Goal: Information Seeking & Learning: Learn about a topic

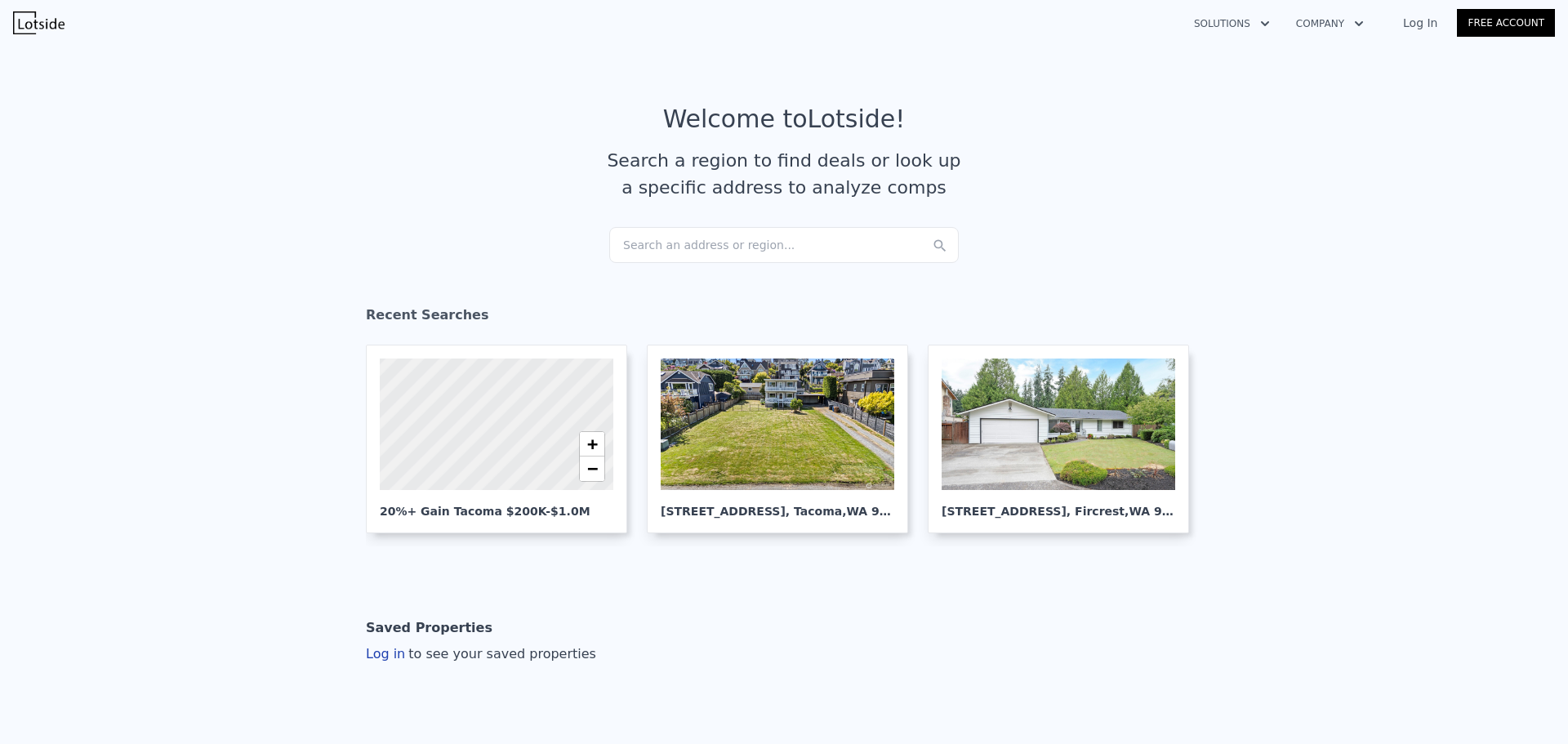
click at [684, 248] on div "Search an address or region..." at bounding box center [784, 245] width 349 height 36
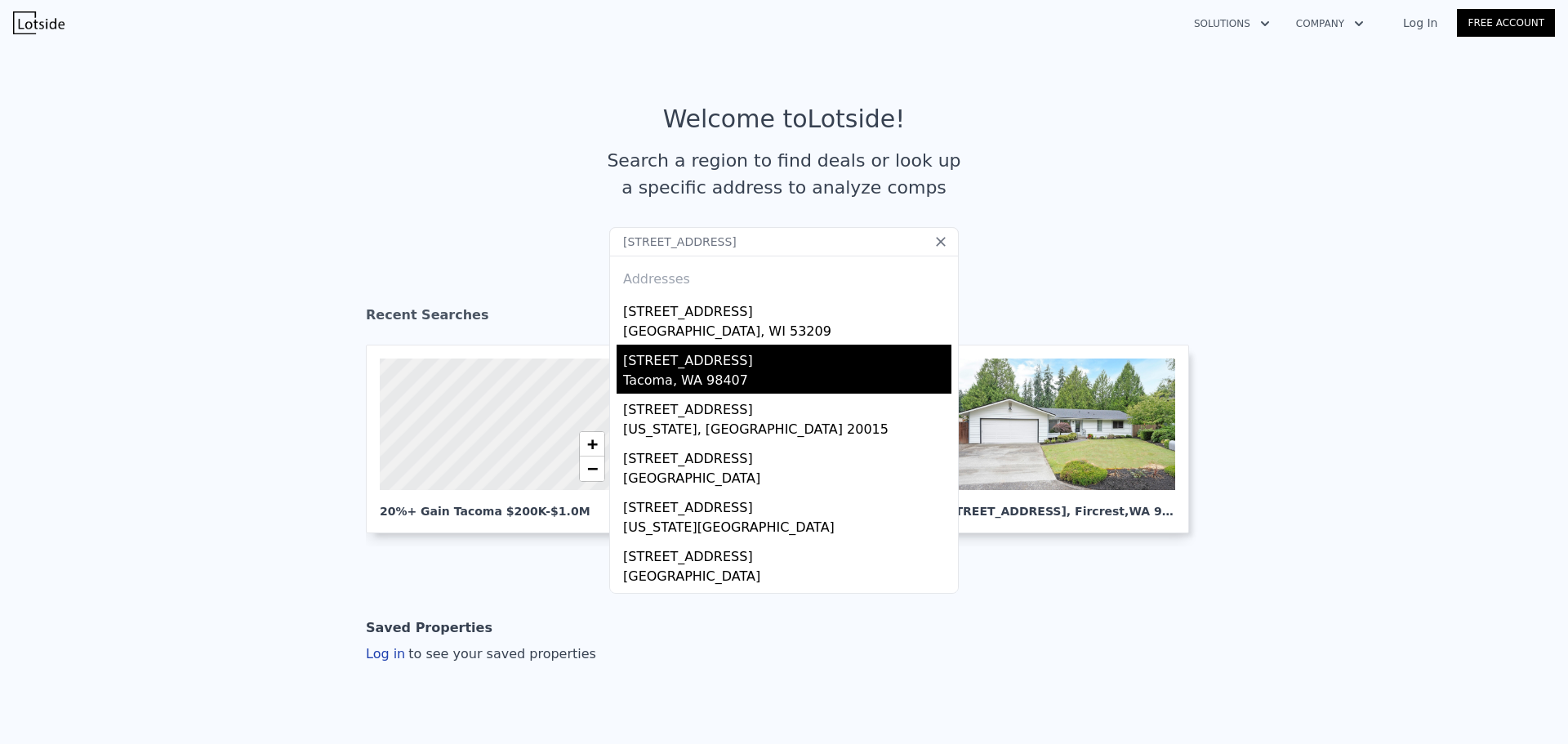
type input "[STREET_ADDRESS]"
click at [686, 368] on div "[STREET_ADDRESS]" at bounding box center [787, 358] width 329 height 26
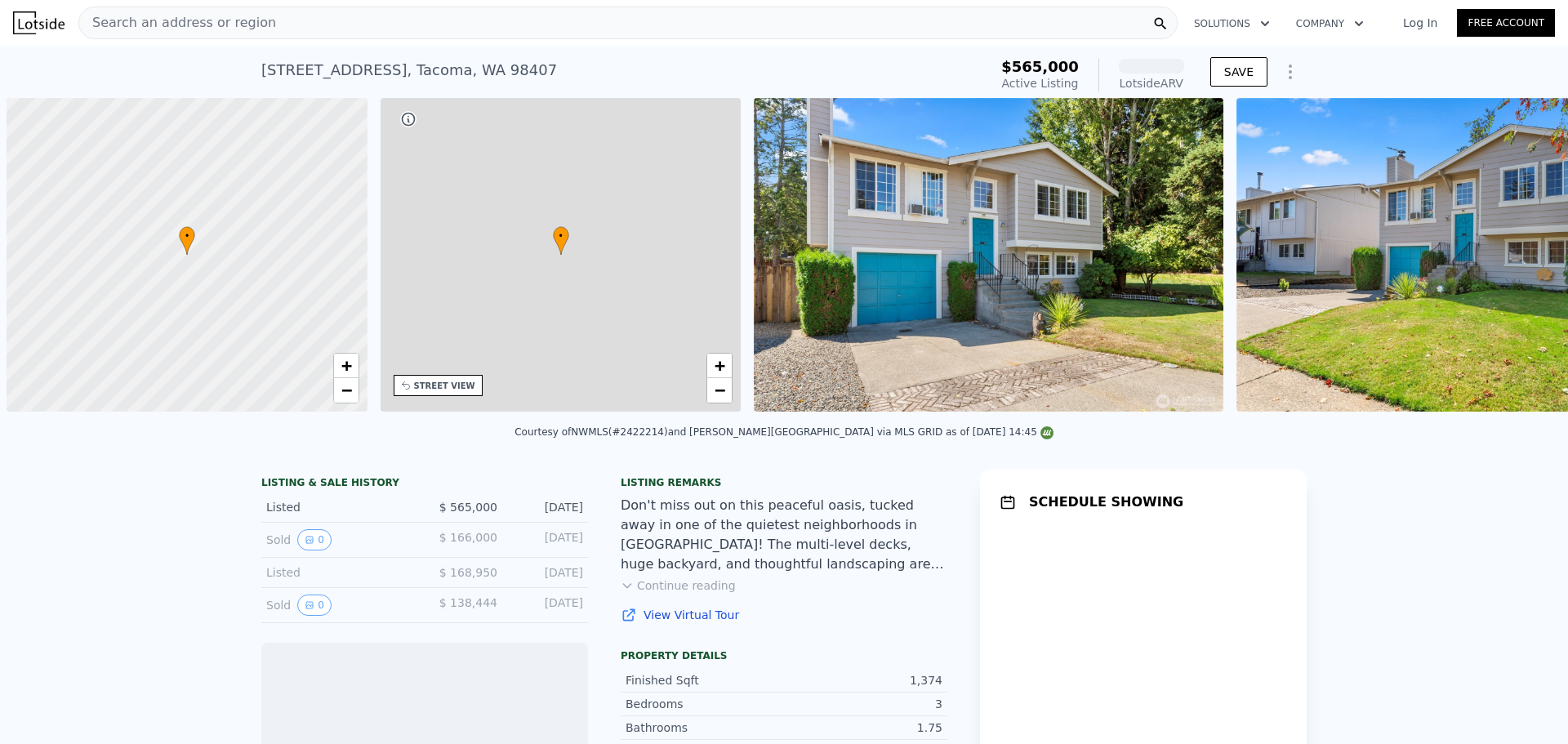
scroll to position [0, 7]
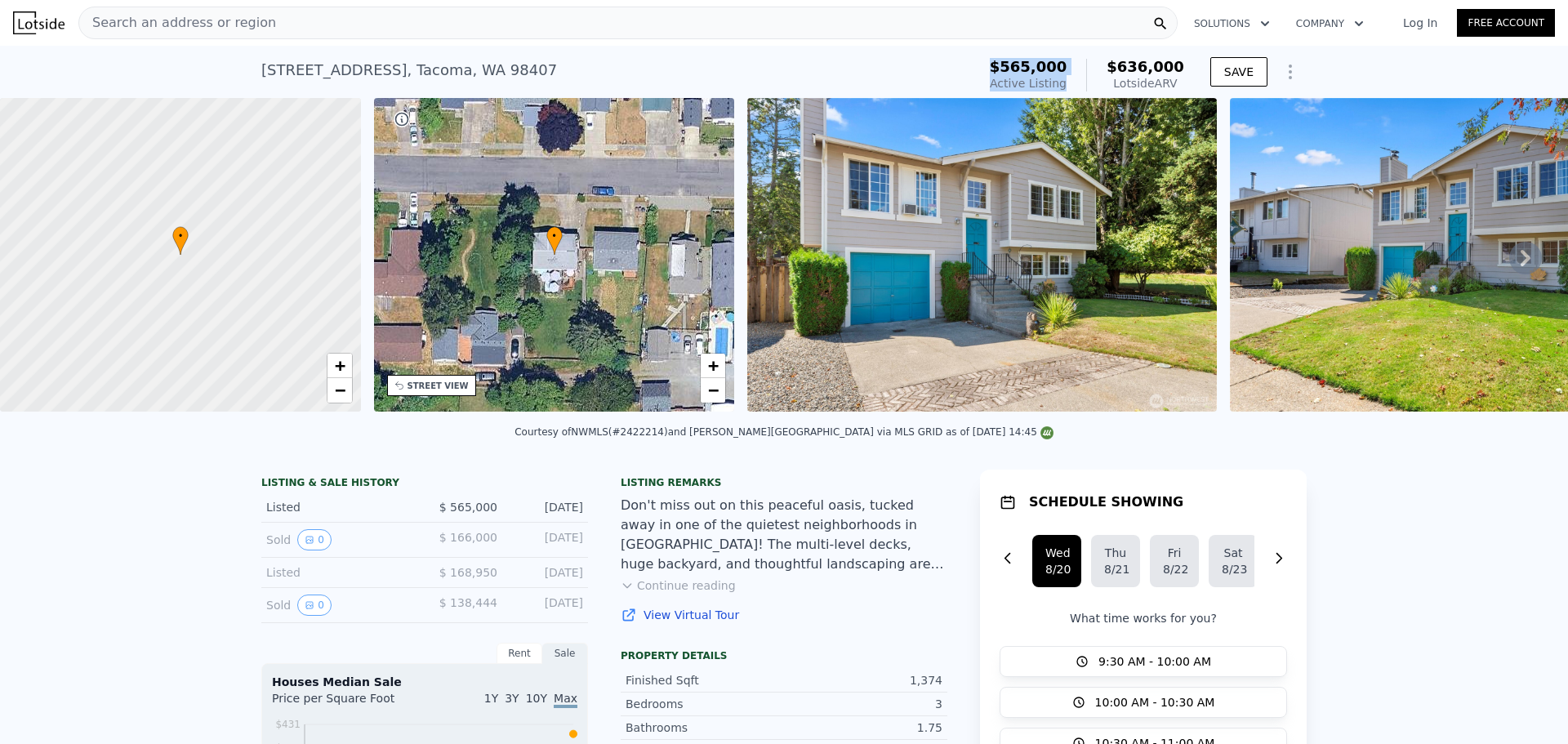
drag, startPoint x: 1103, startPoint y: 67, endPoint x: 1113, endPoint y: 70, distance: 10.4
click at [1113, 70] on div "[STREET_ADDRESS] Active at $565k (~ARV $636k ) $565,000 Active Listing $636,000…" at bounding box center [784, 75] width 1045 height 45
click at [1113, 70] on div "$636,000 Lotside ARV" at bounding box center [1135, 76] width 98 height 33
drag, startPoint x: 1130, startPoint y: 64, endPoint x: 1174, endPoint y: 87, distance: 49.6
click at [1174, 87] on div "$636,000 Lotside ARV" at bounding box center [1135, 76] width 98 height 33
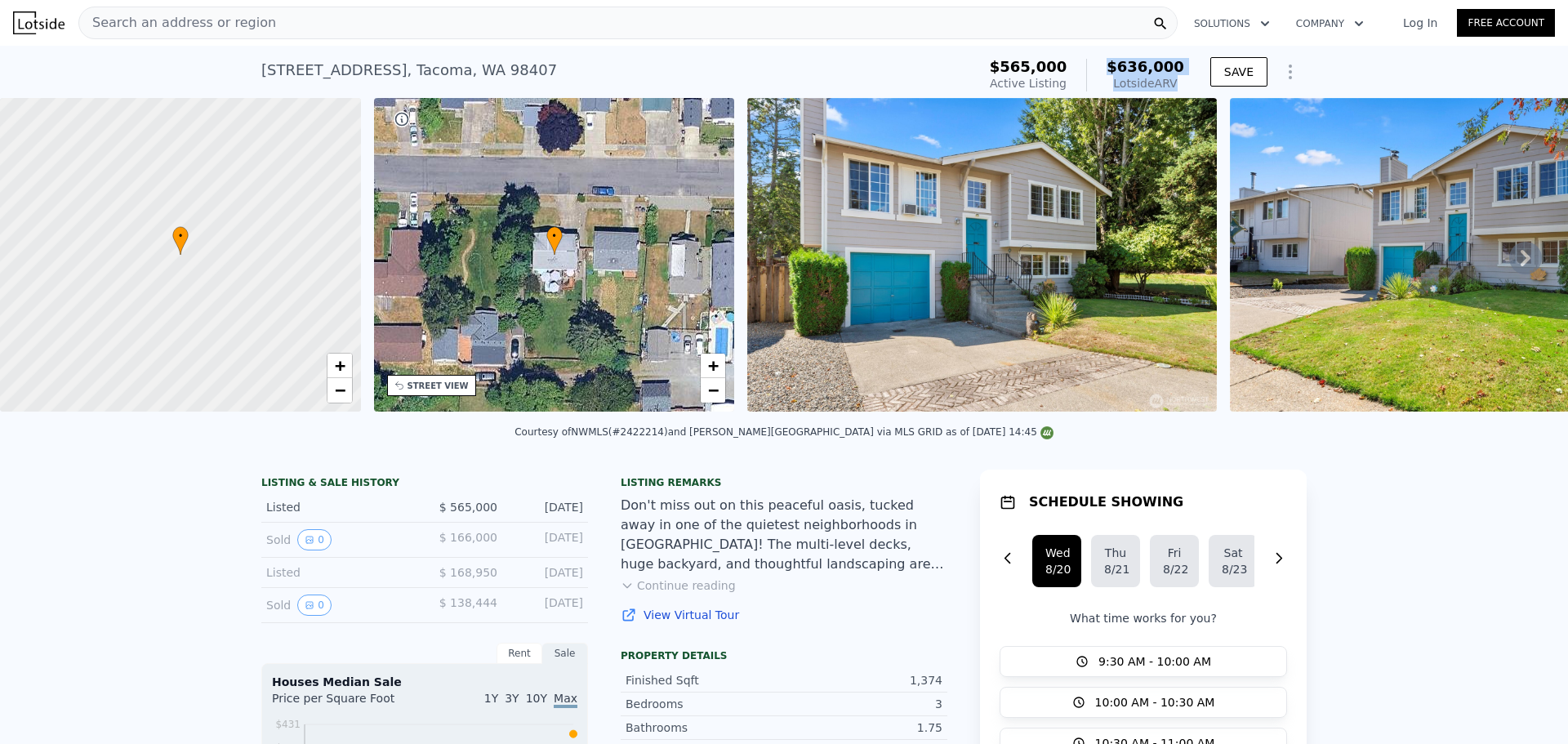
click at [1174, 87] on div "Lotside ARV" at bounding box center [1146, 83] width 77 height 16
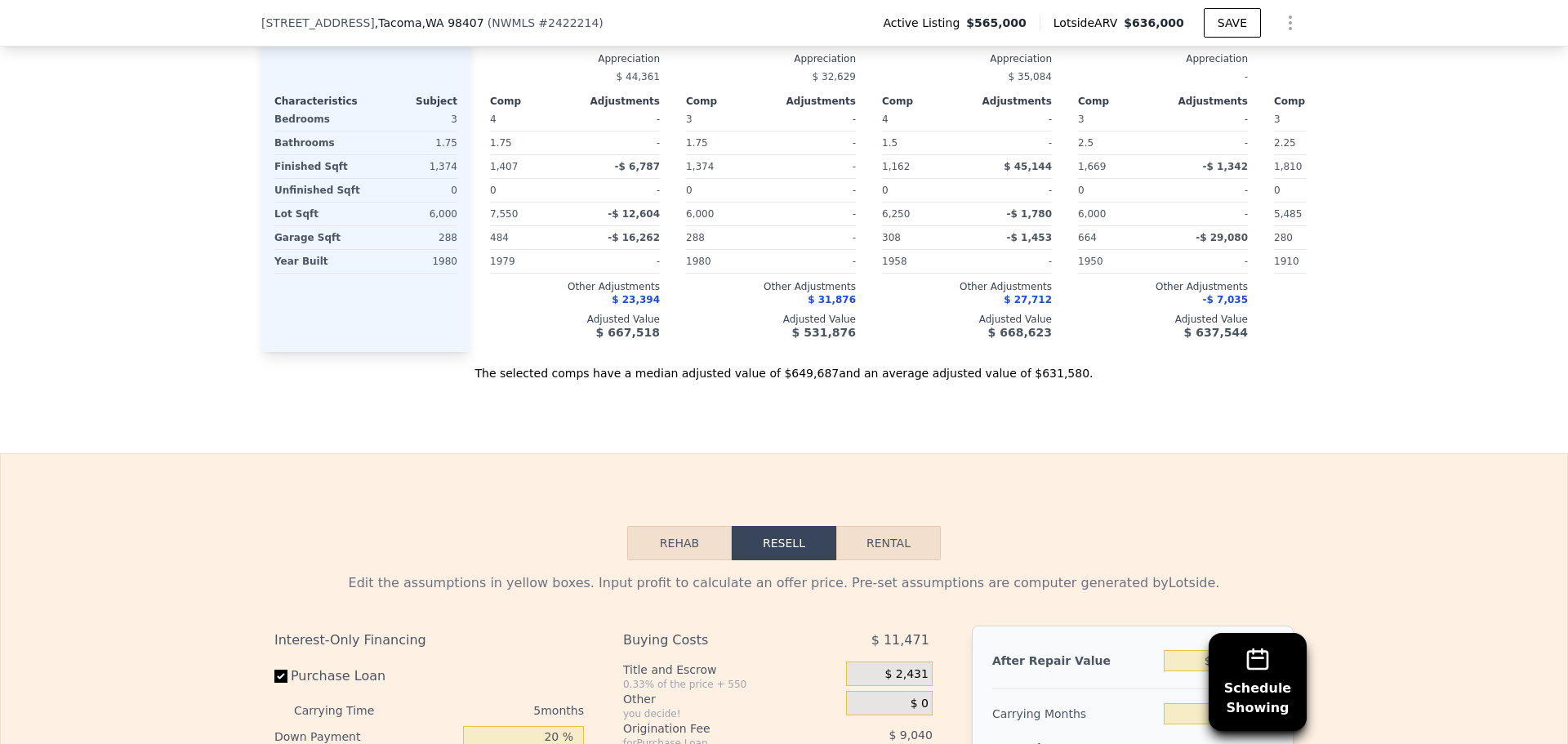
scroll to position [2689, 0]
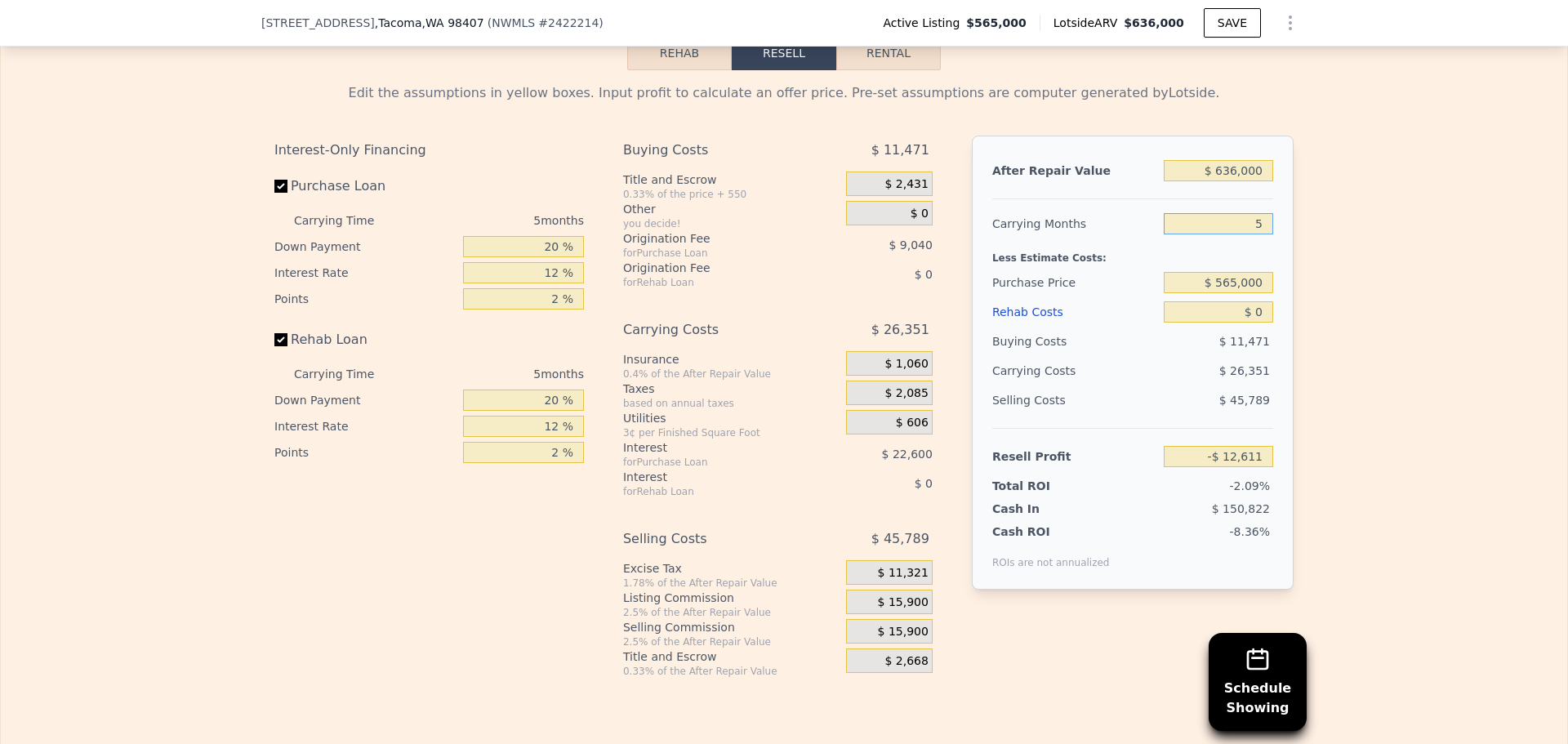
drag, startPoint x: 1239, startPoint y: 251, endPoint x: 1307, endPoint y: 251, distance: 68.0
click at [1307, 251] on div "Edit the assumptions in yellow boxes. Input profit to calculate an offer price.…" at bounding box center [784, 374] width 1567 height 608
type input "4"
type input "-$ 7,341"
type input "4"
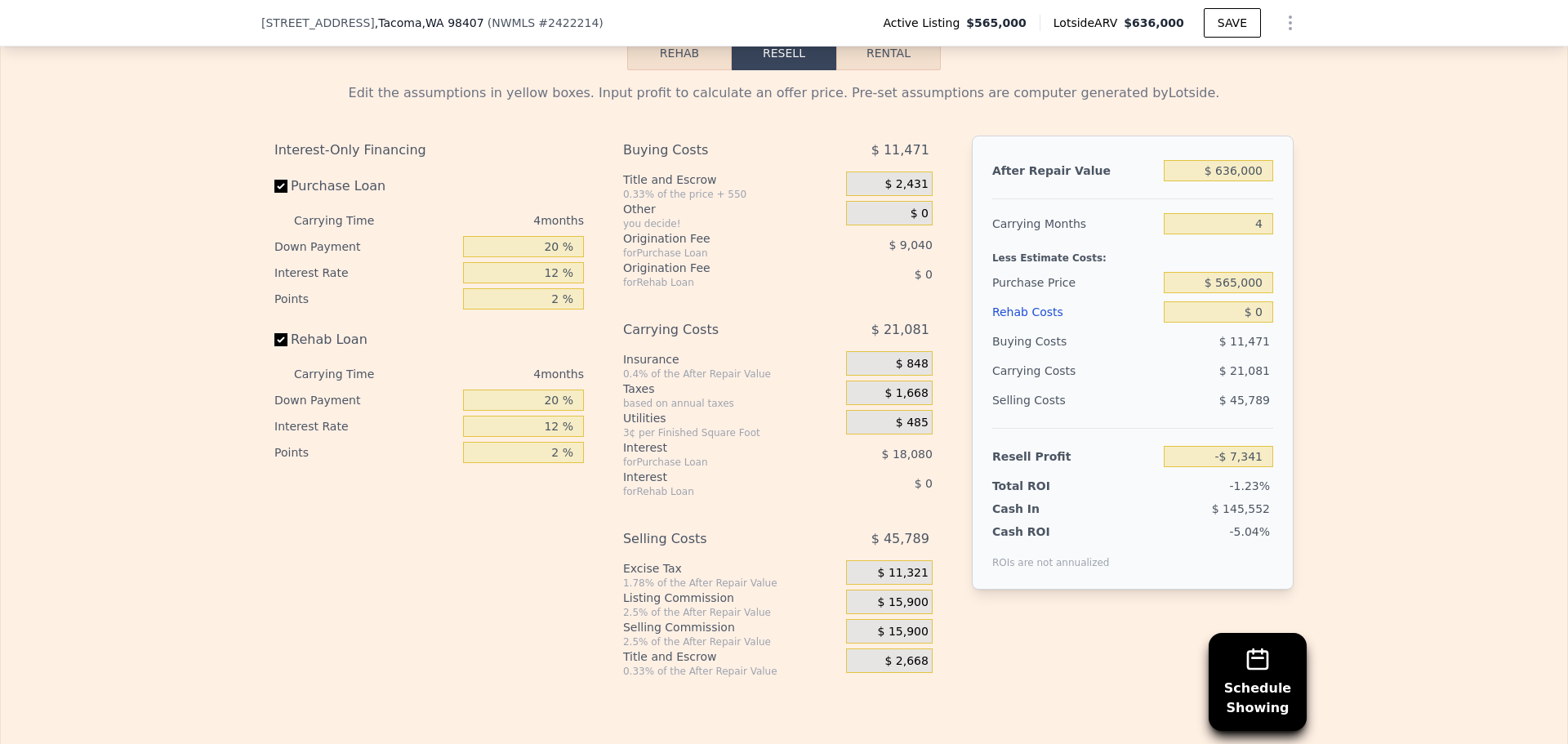
click at [1355, 312] on div "Edit the assumptions in yellow boxes. Input profit to calculate an offer price.…" at bounding box center [784, 374] width 1567 height 608
drag, startPoint x: 1224, startPoint y: 305, endPoint x: 1298, endPoint y: 305, distance: 74.0
click at [1298, 305] on div "Edit the assumptions in yellow boxes. Input profit to calculate an offer price.…" at bounding box center [784, 374] width 1045 height 608
type input "$ 500,000"
click at [1312, 302] on div "Edit the assumptions in yellow boxes. Input profit to calculate an offer price.…" at bounding box center [784, 374] width 1567 height 608
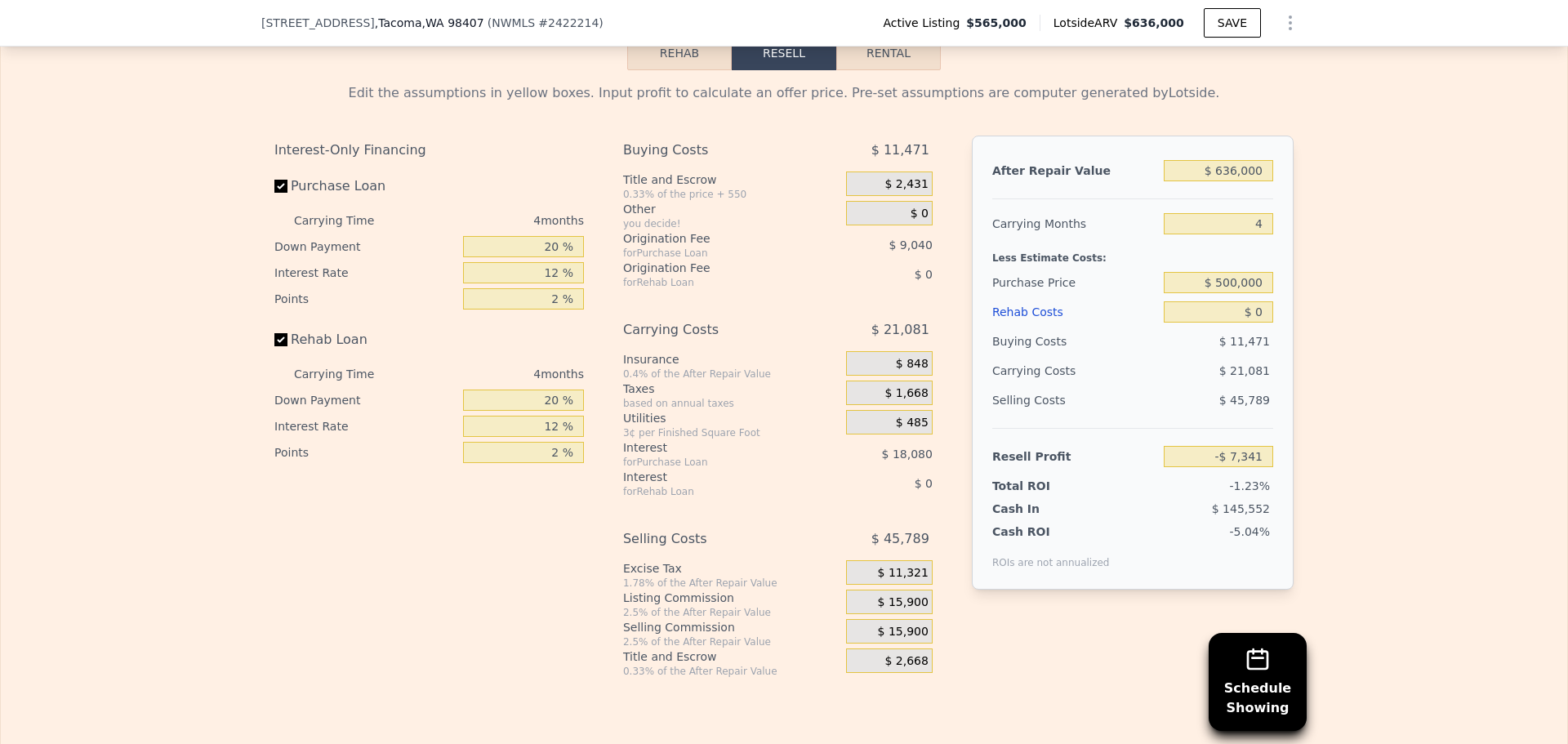
type input "$ 60,995"
drag, startPoint x: 1251, startPoint y: 339, endPoint x: 1276, endPoint y: 341, distance: 25.1
click at [1276, 341] on div "After Repair Value $ 636,000 Carrying Months 4 Less Estimate Costs: Purchase Pr…" at bounding box center [1133, 362] width 322 height 454
type input "$ 3"
type input "$ 60,992"
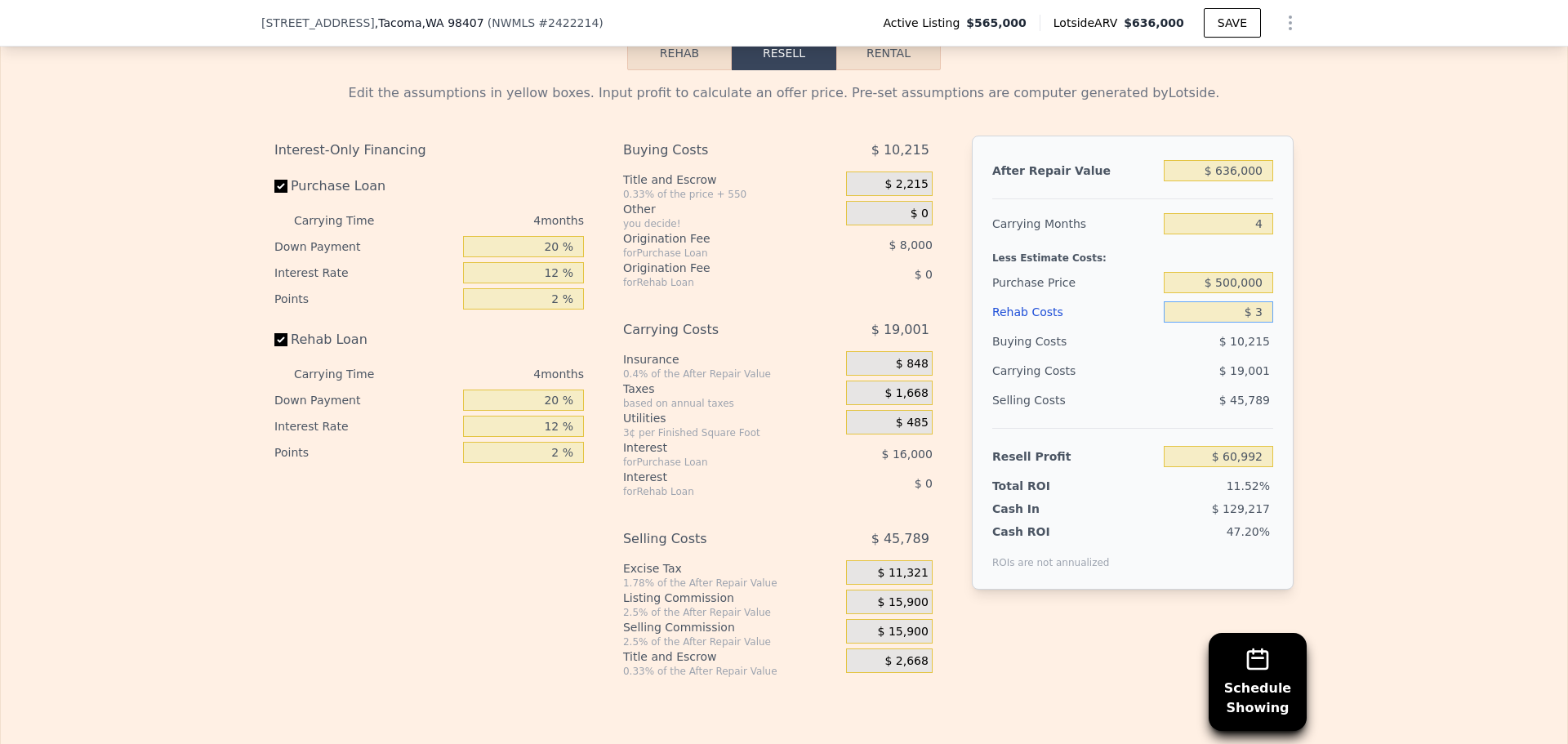
type input "$ 30"
type input "$ 60,965"
type input "$ 30,000"
type input "$ 29,555"
type input "$ 30,000"
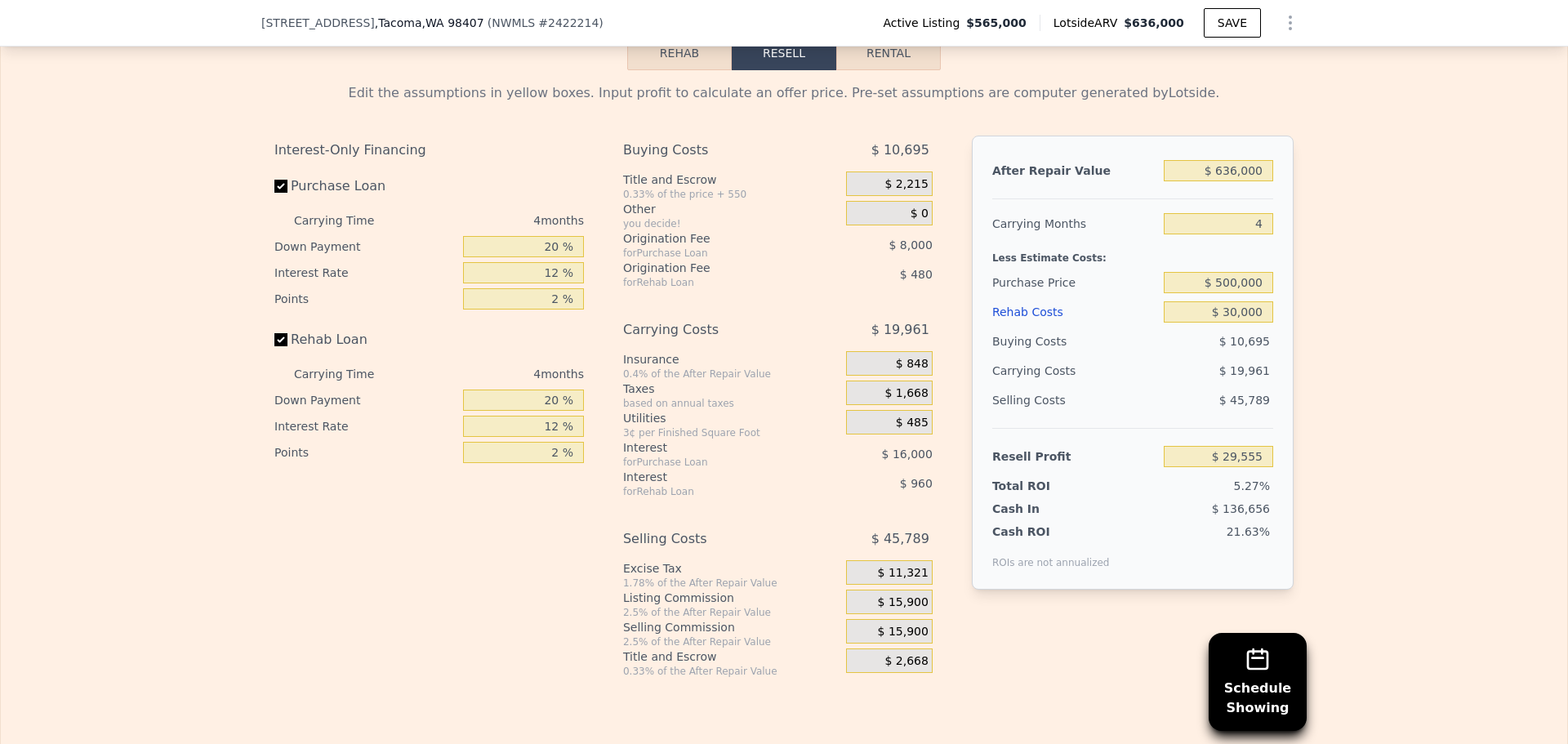
click at [1331, 342] on div "Edit the assumptions in yellow boxes. Input profit to calculate an offer price.…" at bounding box center [784, 374] width 1567 height 608
drag, startPoint x: 530, startPoint y: 271, endPoint x: 681, endPoint y: 260, distance: 151.4
click at [681, 260] on div "Interest-Only Financing Purchase Loan Carrying Time 4 months Down Payment 20 % …" at bounding box center [784, 407] width 1020 height 542
type input "10 %"
type input "$ 26,555"
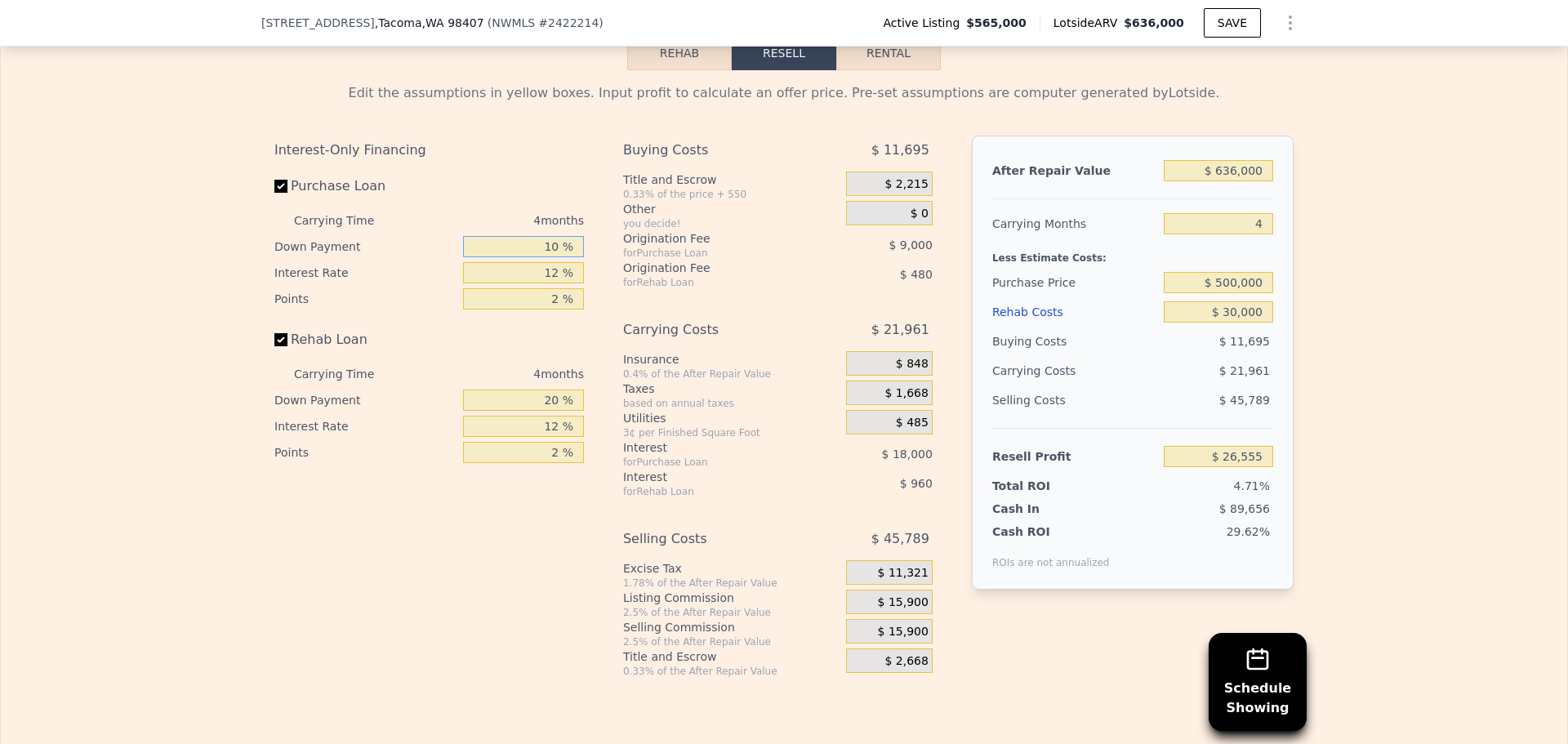
type input "10 %"
drag, startPoint x: 541, startPoint y: 295, endPoint x: 633, endPoint y: 295, distance: 92.0
click at [621, 296] on div "Interest-Only Financing Purchase Loan Carrying Time 4 months Down Payment 10 % …" at bounding box center [784, 407] width 1020 height 542
type input "1 %"
type input "$ 43,055"
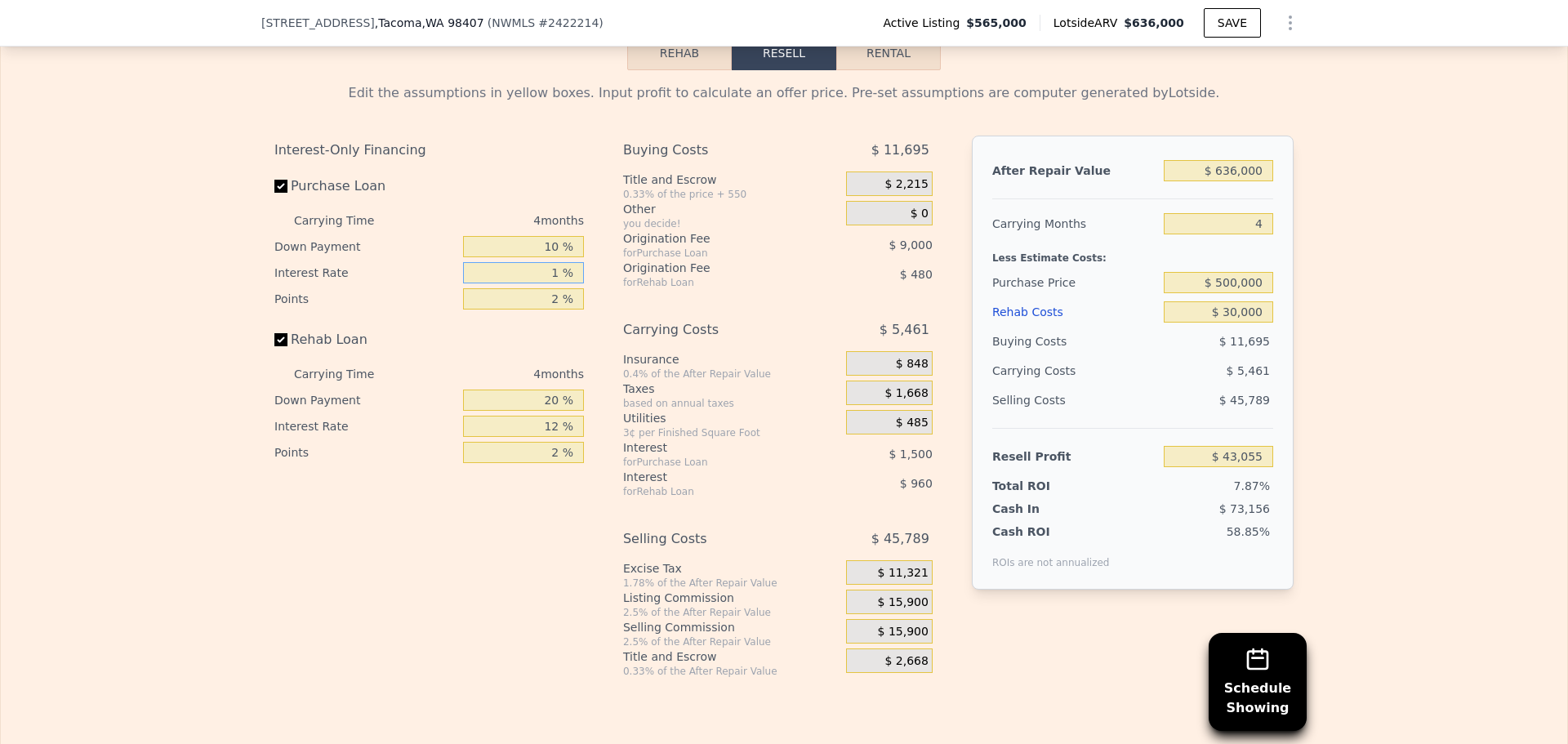
type input "11 %"
type input "$ 28,055"
type input "11 %"
drag, startPoint x: 518, startPoint y: 427, endPoint x: 530, endPoint y: 457, distance: 32.3
click at [602, 437] on div "Interest-Only Financing Purchase Loan Carrying Time 4 months Down Payment 10 % …" at bounding box center [784, 407] width 1020 height 542
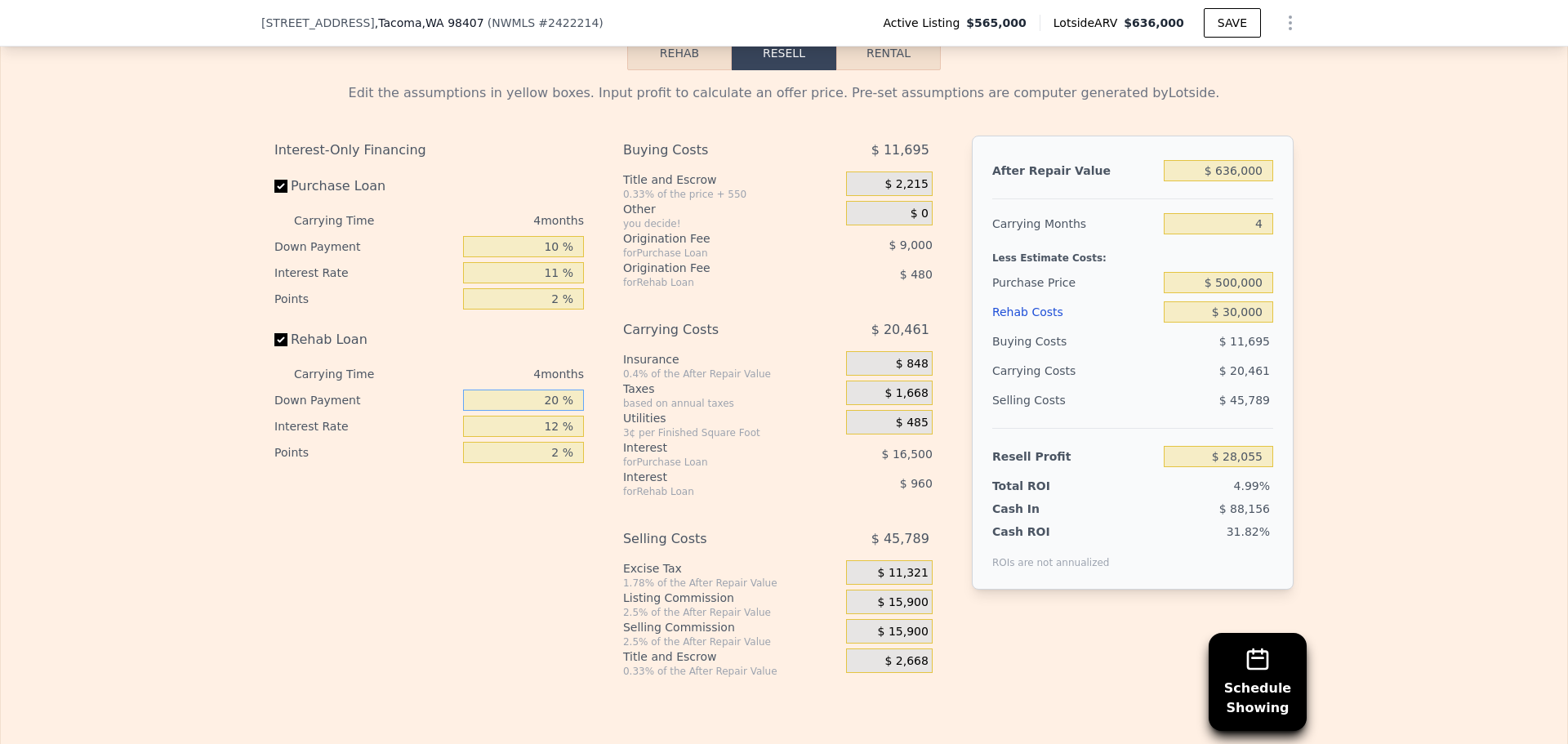
type input "1 %"
type input "$ 27,713"
type input "10 %"
type input "$ 27,875"
type input "10 %"
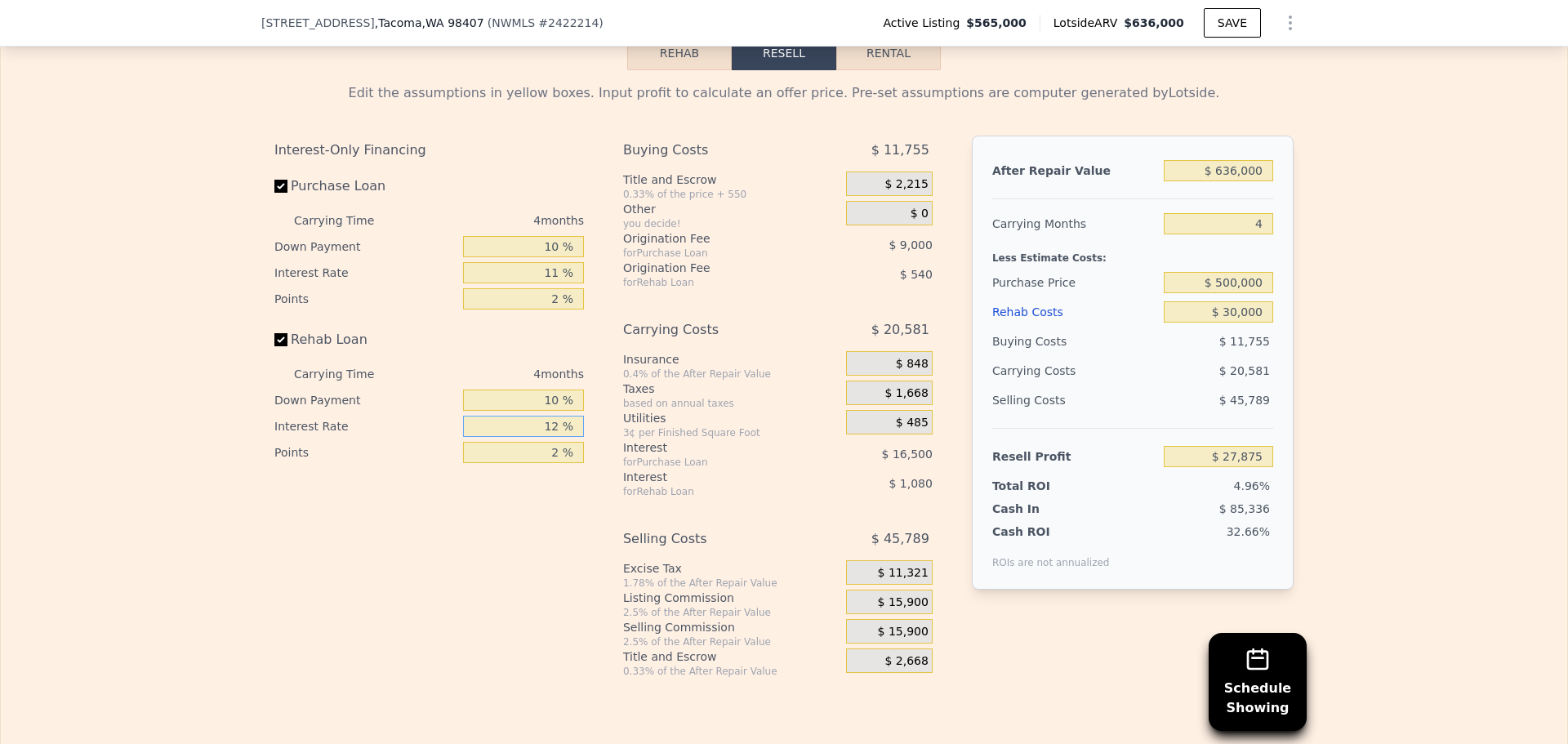
drag, startPoint x: 536, startPoint y: 447, endPoint x: 602, endPoint y: 460, distance: 67.3
click at [602, 460] on div "Interest-Only Financing Purchase Loan Carrying Time 4 months Down Payment 10 % …" at bounding box center [784, 407] width 1020 height 542
type input "1 %"
type input "$ 28,863"
type input "11 %"
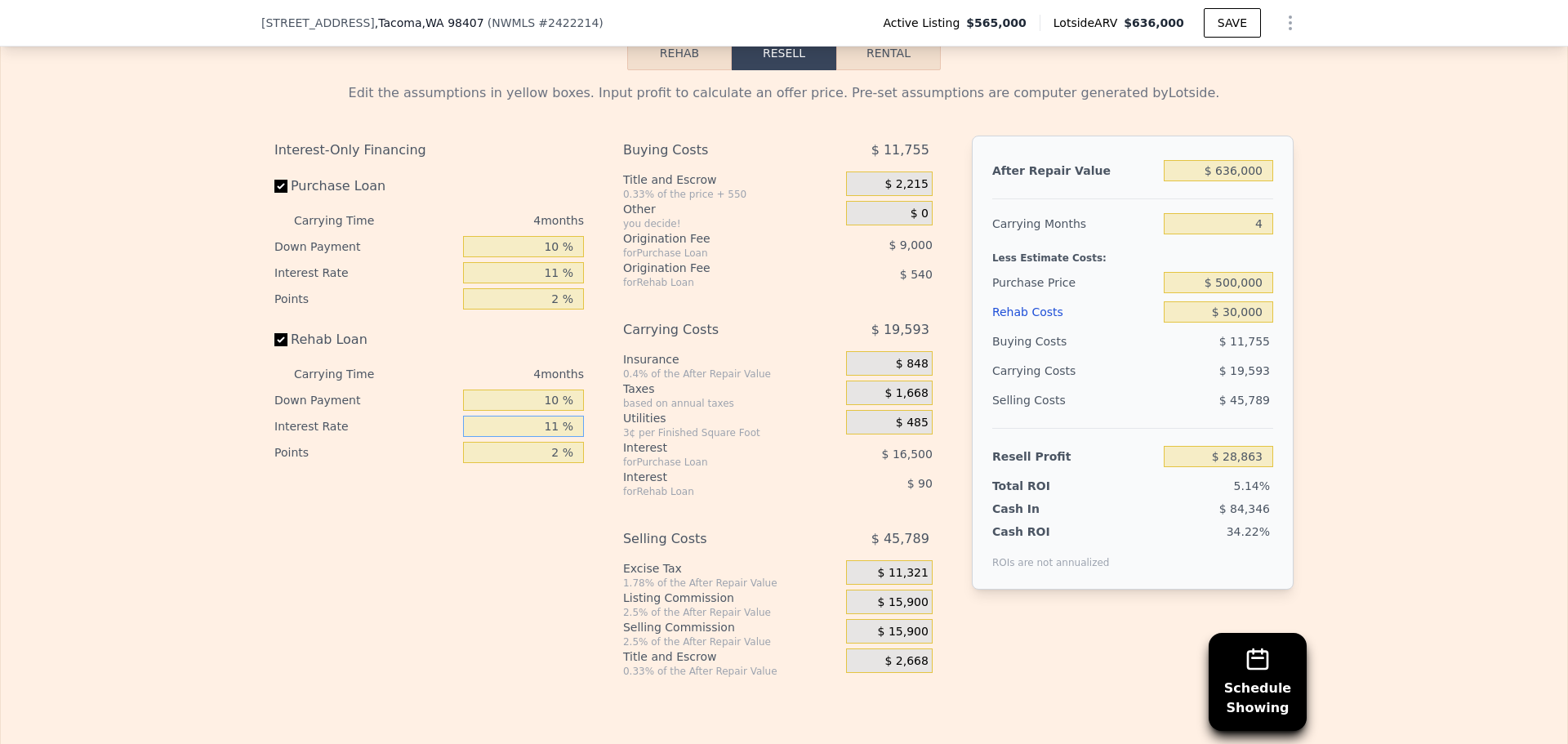
type input "$ 27,963"
type input "11 %"
drag, startPoint x: 543, startPoint y: 478, endPoint x: 617, endPoint y: 483, distance: 74.2
click at [617, 483] on div "Interest-Only Financing Purchase Loan Carrying Time 4 months Down Payment 10 % …" at bounding box center [784, 407] width 1020 height 542
type input "1 %"
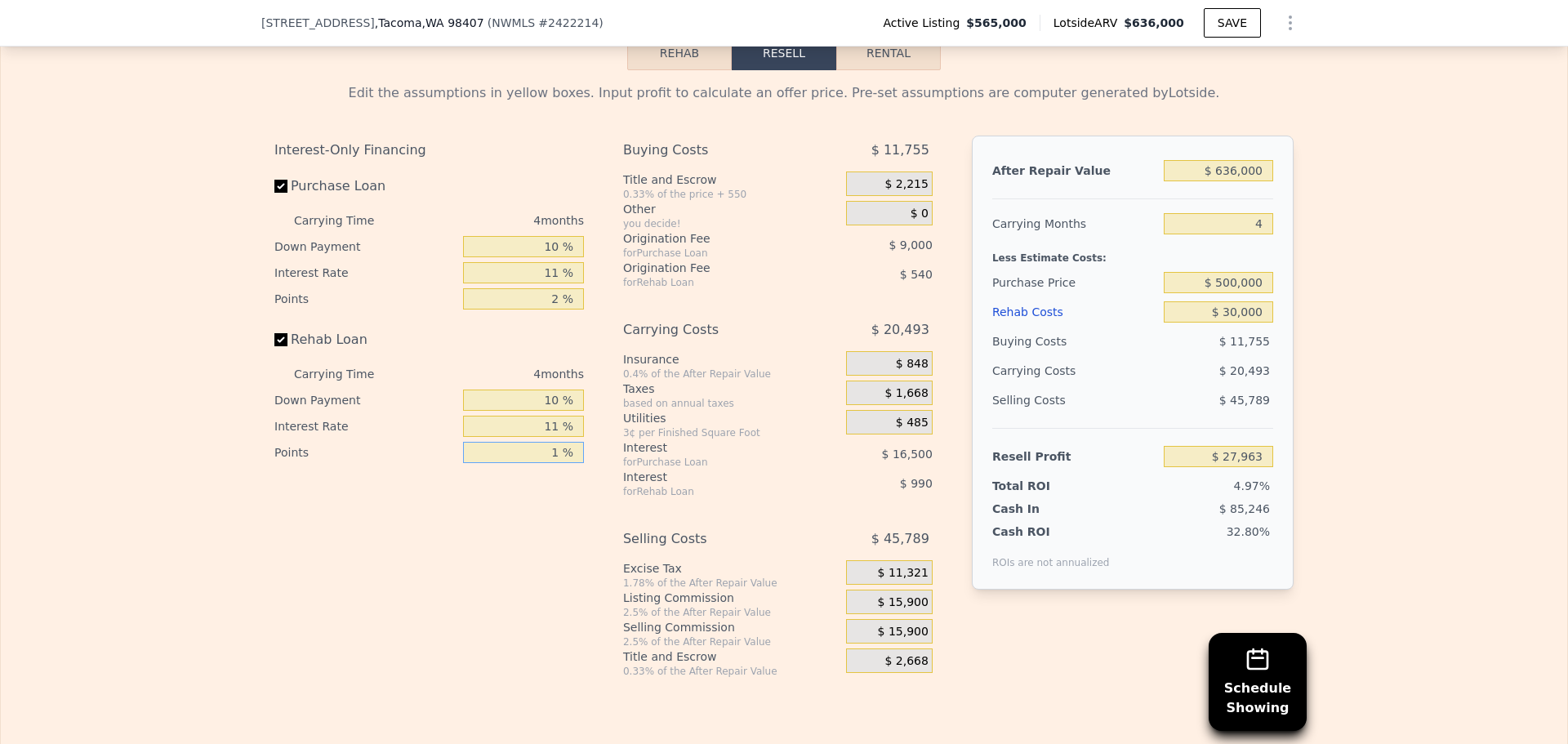
type input "$ 28,233"
type input "1 %"
drag, startPoint x: 539, startPoint y: 322, endPoint x: 618, endPoint y: 324, distance: 79.0
click at [614, 324] on div "Interest-Only Financing Purchase Loan Carrying Time 4 months Down Payment 10 % …" at bounding box center [784, 407] width 1020 height 542
type input "1 %"
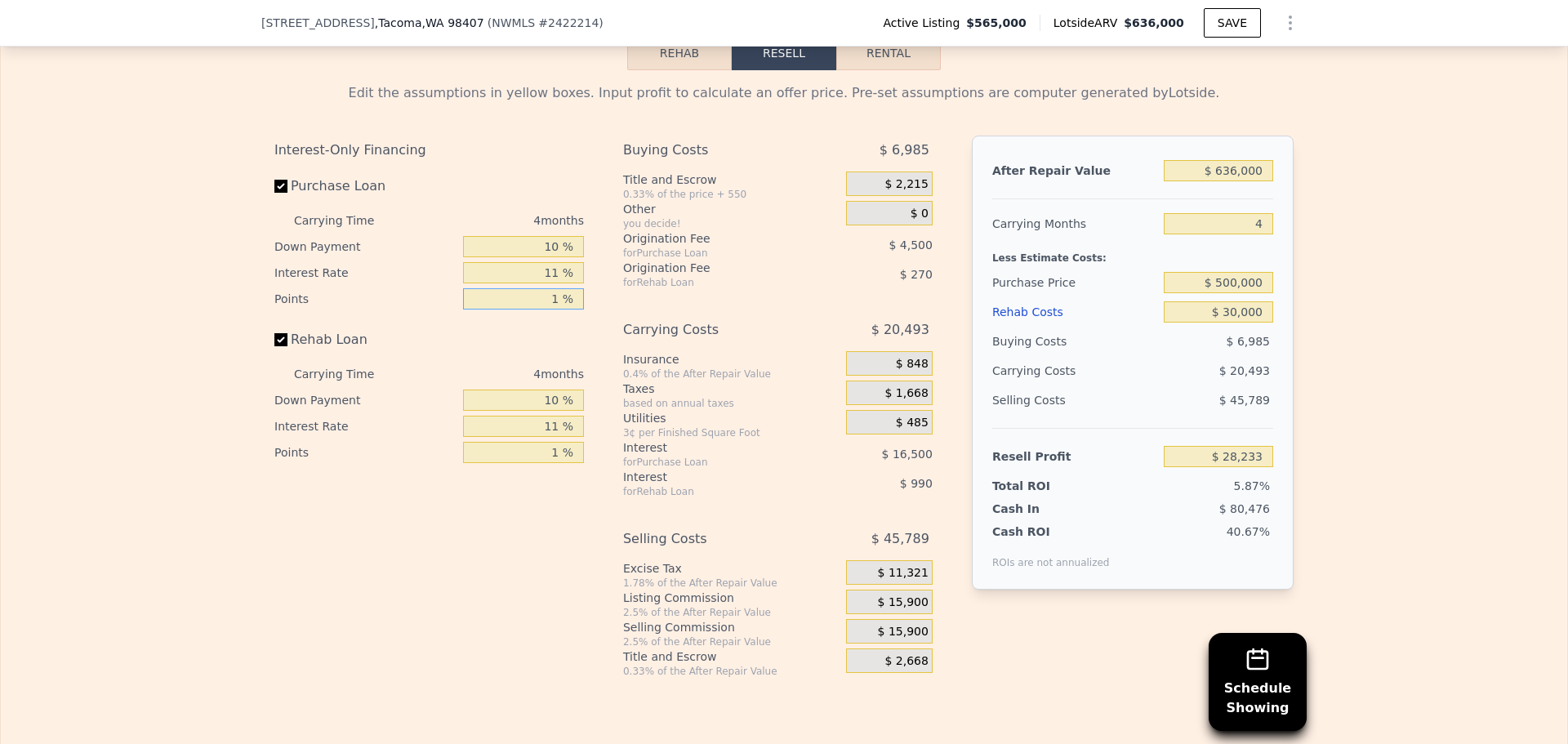
type input "$ 32,733"
type input "1 %"
click at [509, 626] on div "Interest-Only Financing Purchase Loan Carrying Time 4 months Down Payment 10 % …" at bounding box center [436, 407] width 323 height 542
click at [1429, 352] on div "Edit the assumptions in yellow boxes. Input profit to calculate an offer price.…" at bounding box center [784, 374] width 1567 height 608
click at [1364, 521] on div "Edit the assumptions in yellow boxes. Input profit to calculate an offer price.…" at bounding box center [784, 374] width 1567 height 608
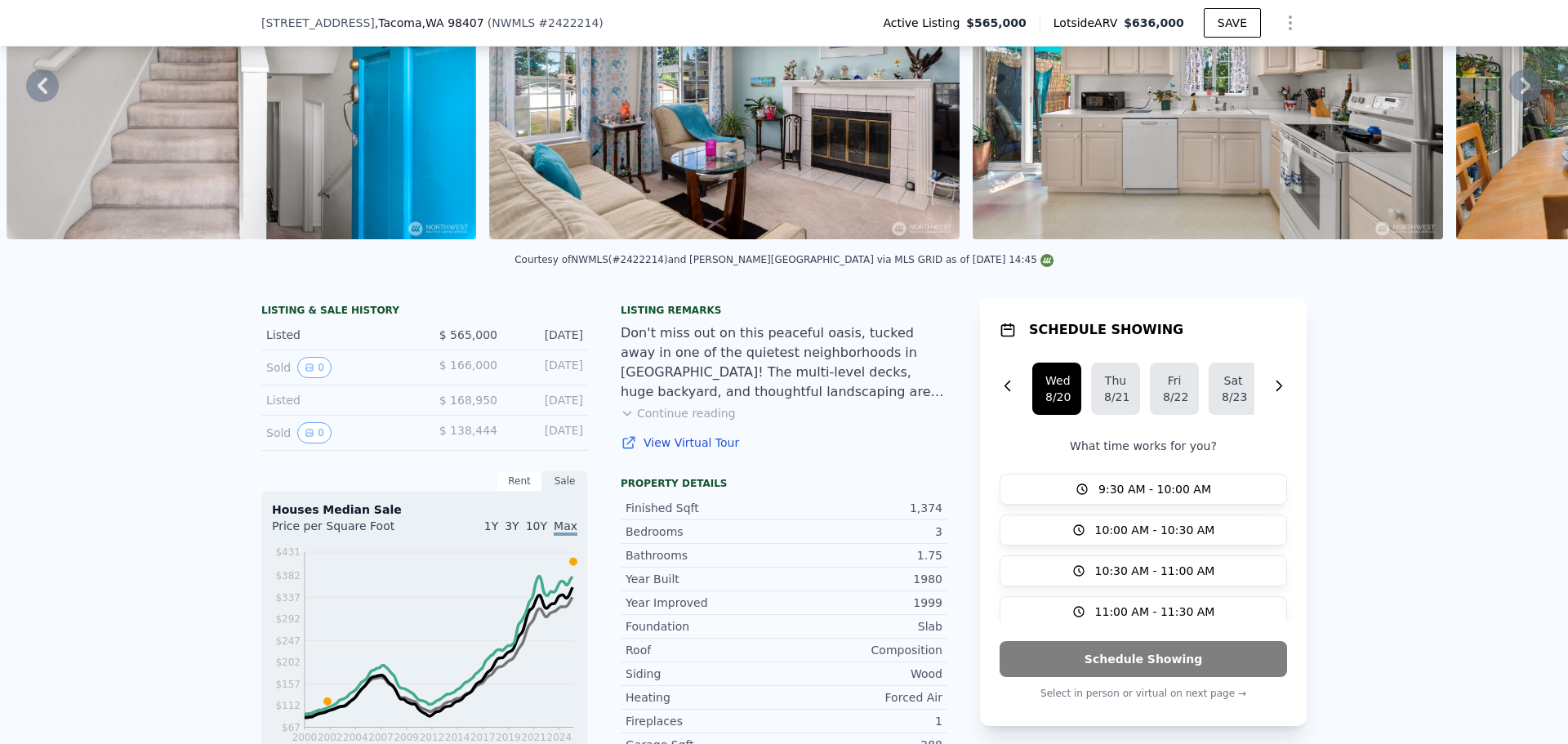
scroll to position [158, 0]
